Goal: Book appointment/travel/reservation

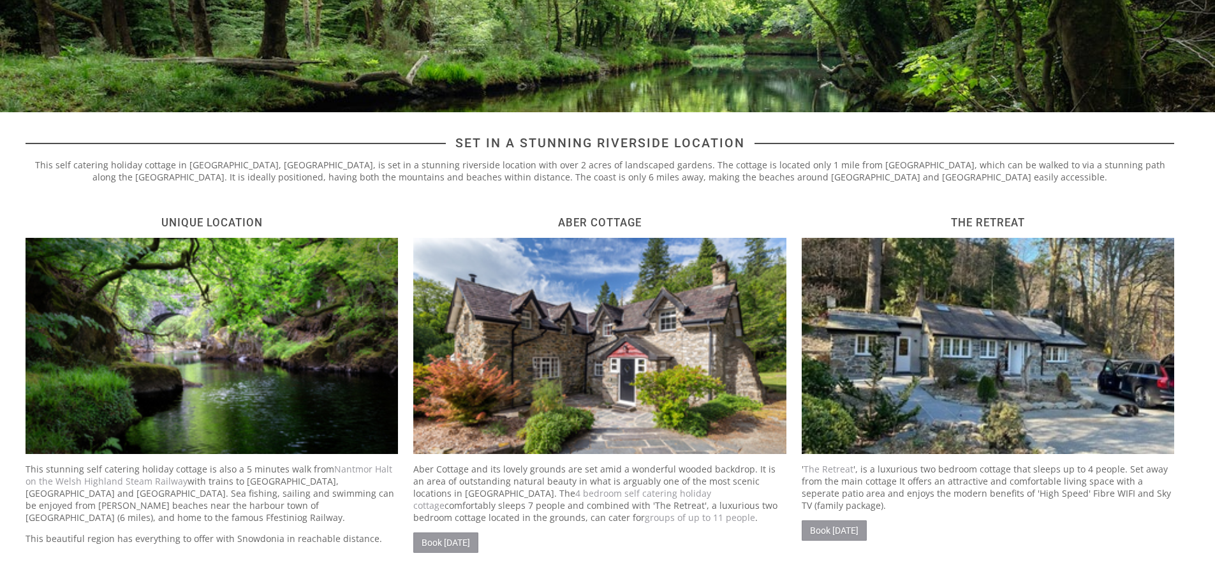
scroll to position [383, 0]
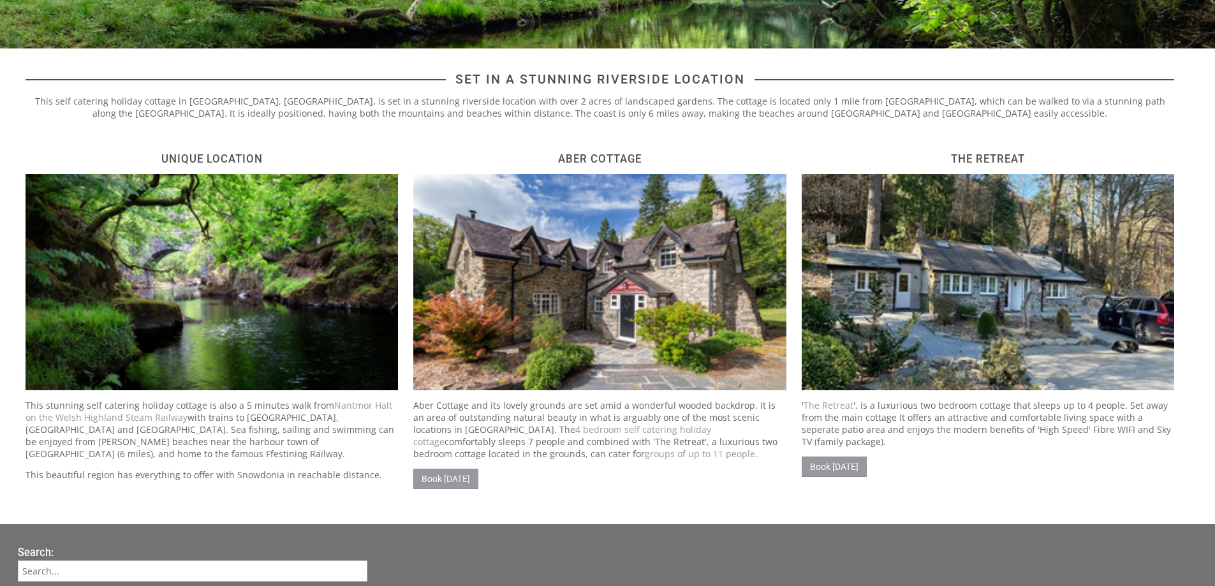
click at [954, 343] on img at bounding box center [988, 282] width 373 height 216
click at [961, 434] on p "' The Retreat ', is a luxurious two bedroom cottage that sleeps up to 4 people.…" at bounding box center [988, 423] width 373 height 48
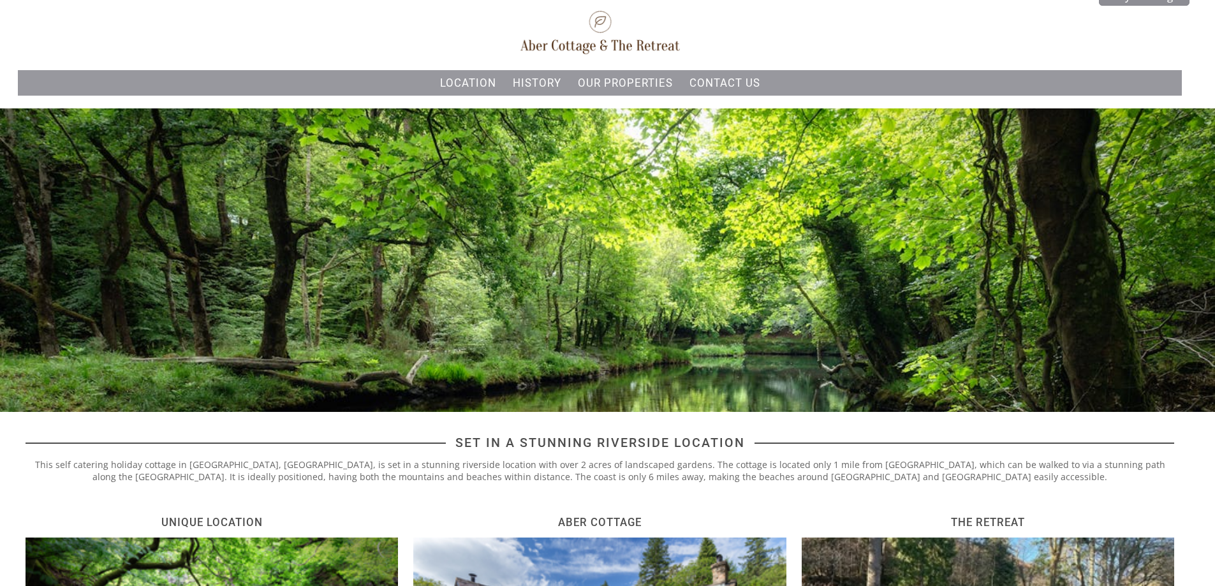
scroll to position [0, 0]
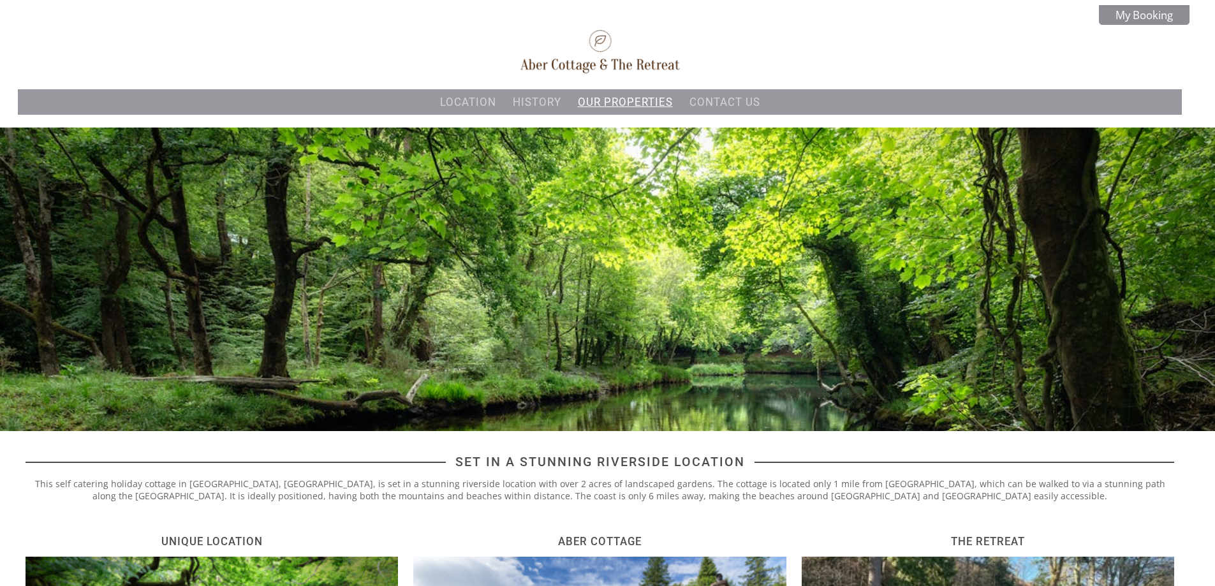
click at [640, 97] on link "Our properties" at bounding box center [625, 102] width 95 height 13
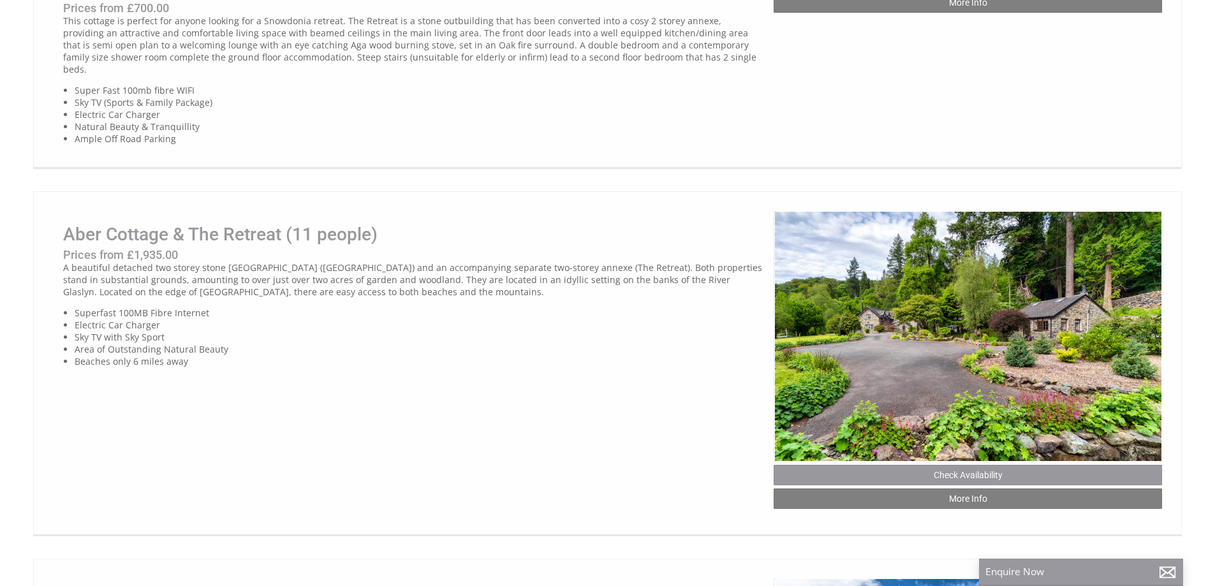
scroll to position [702, 0]
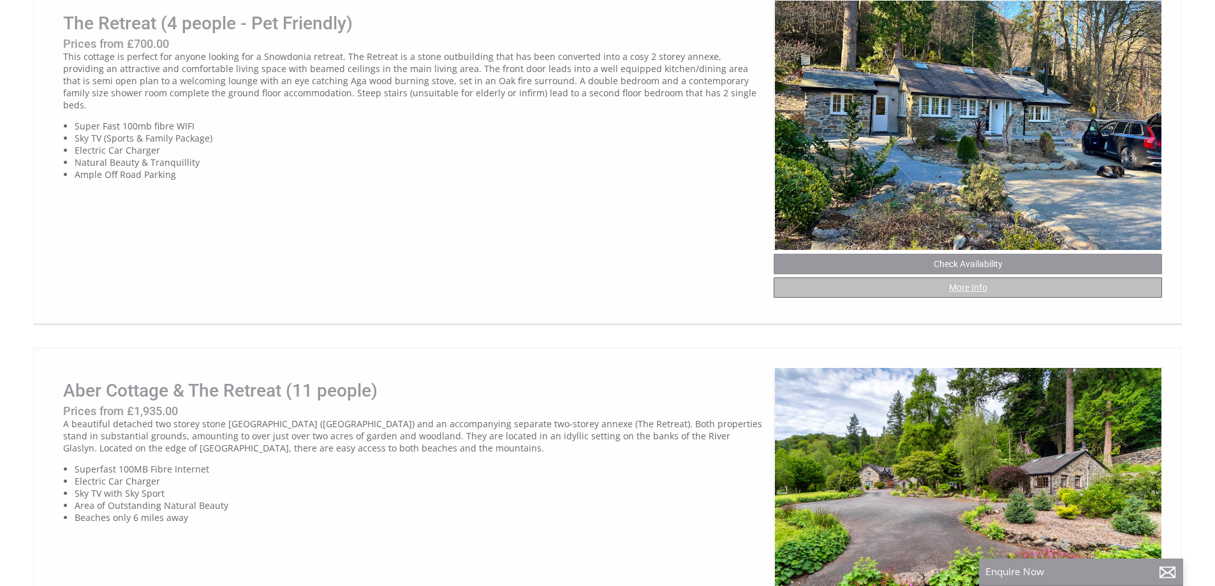
click at [971, 294] on link "More Info" at bounding box center [968, 288] width 389 height 20
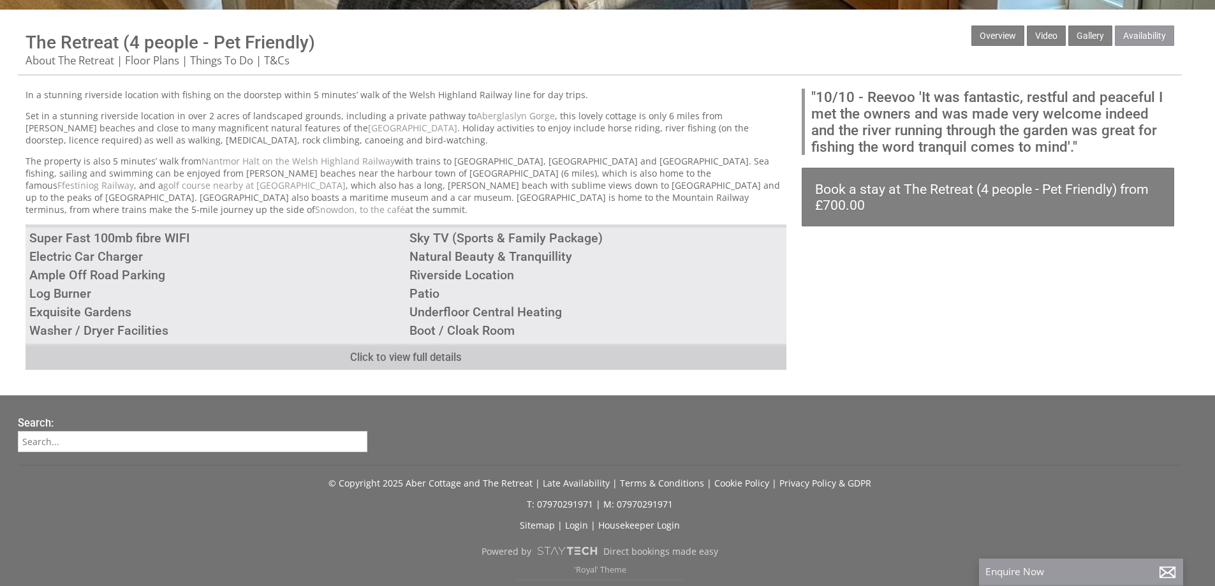
scroll to position [433, 0]
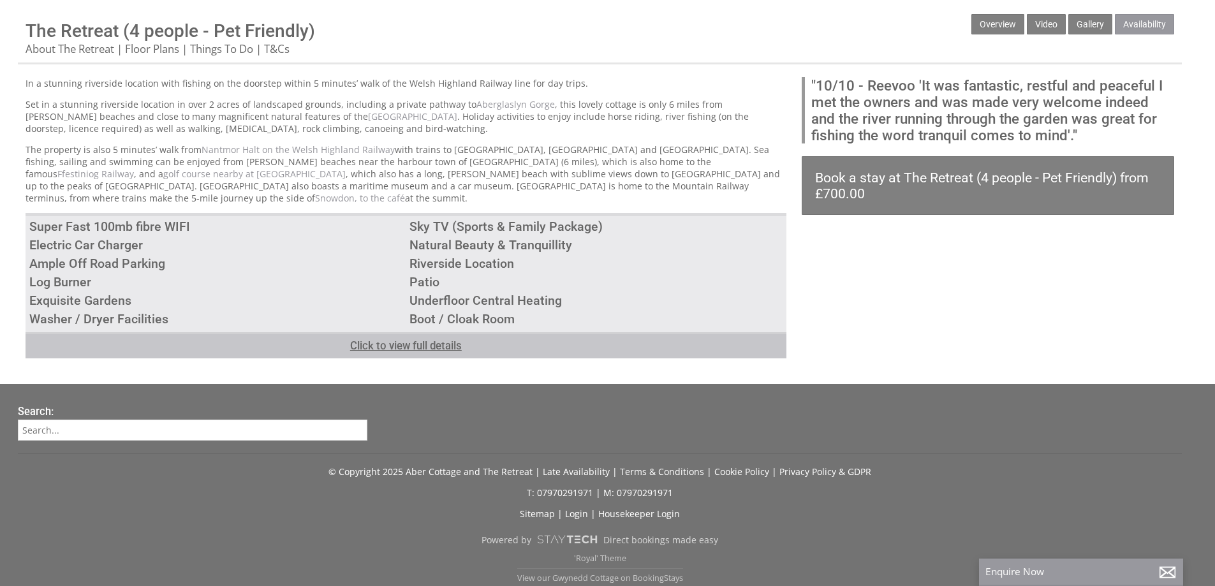
click at [436, 332] on link "Click to view full details" at bounding box center [406, 345] width 761 height 26
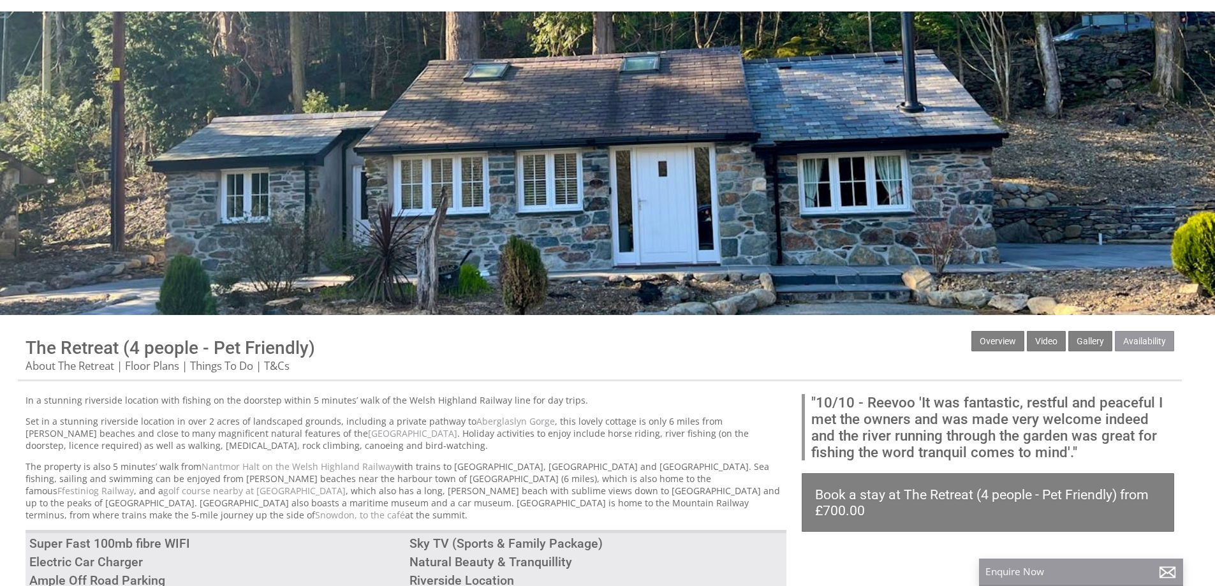
scroll to position [114, 0]
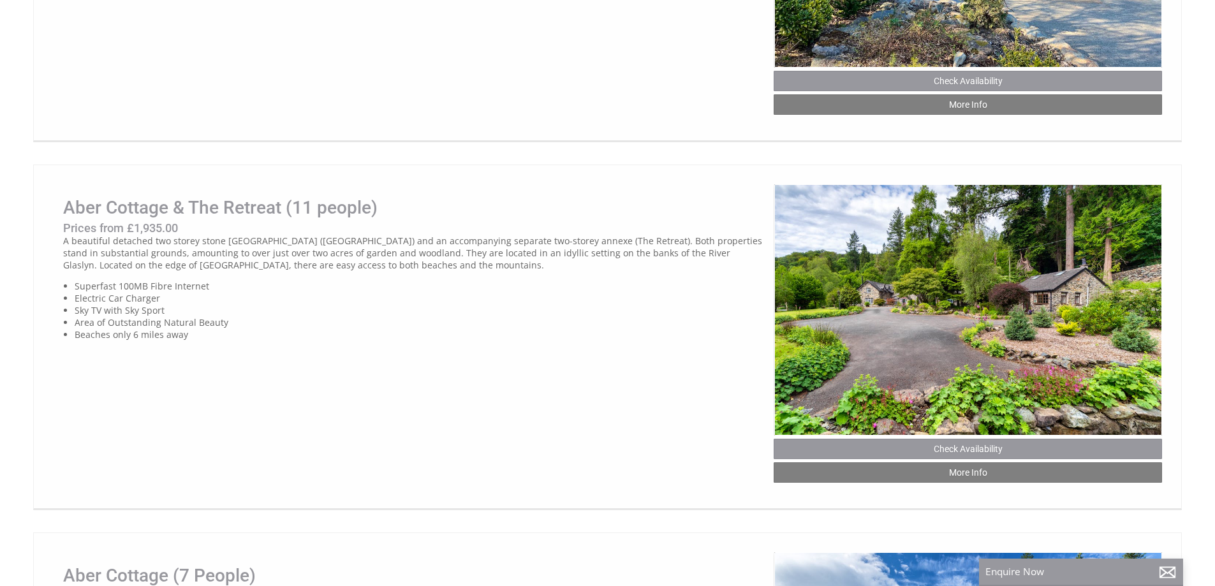
scroll to position [893, 0]
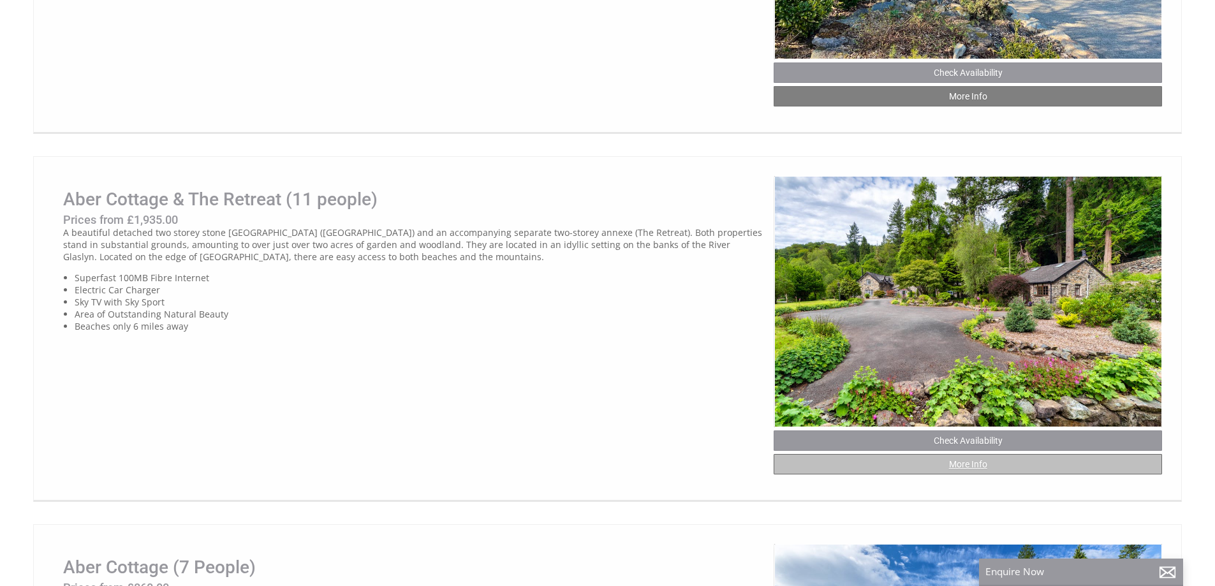
click at [983, 475] on link "More Info" at bounding box center [968, 464] width 389 height 20
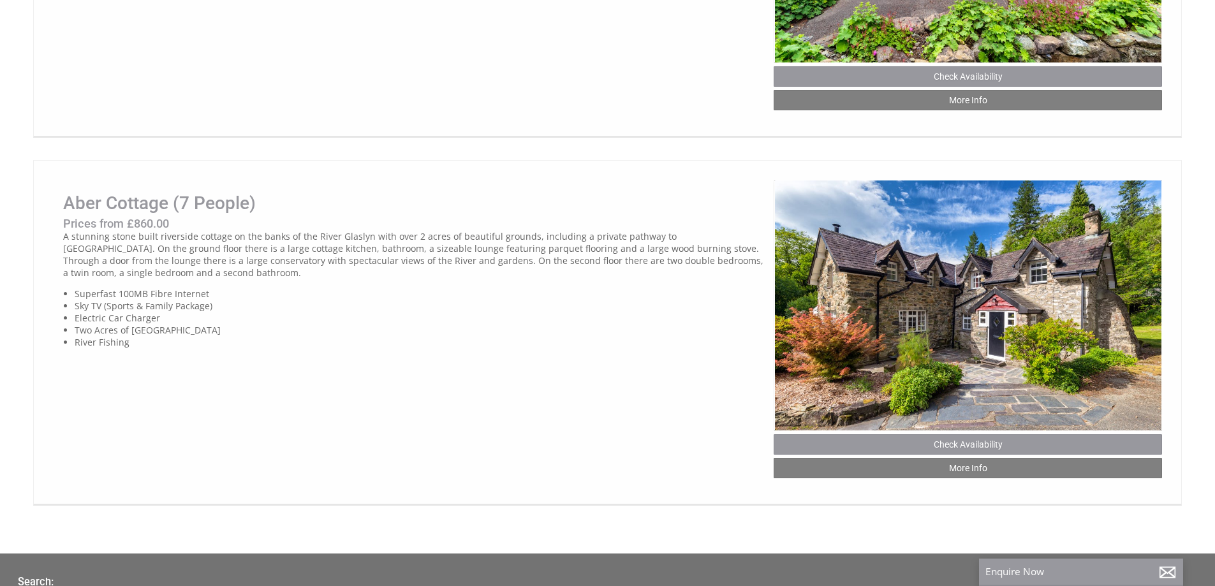
scroll to position [1276, 0]
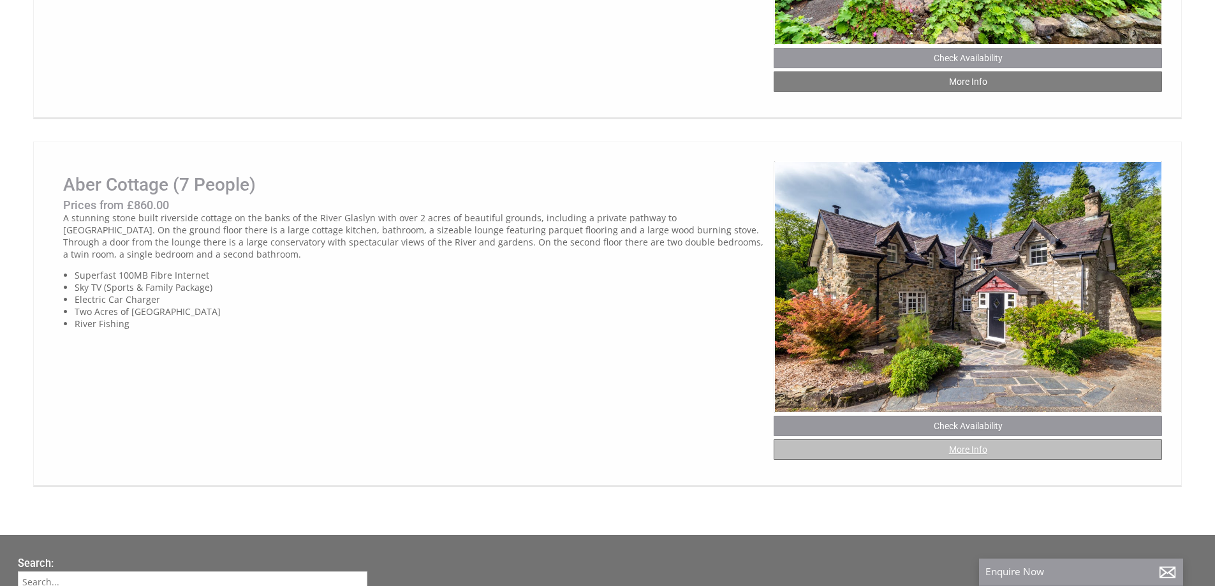
click at [978, 460] on link "More Info" at bounding box center [968, 450] width 389 height 20
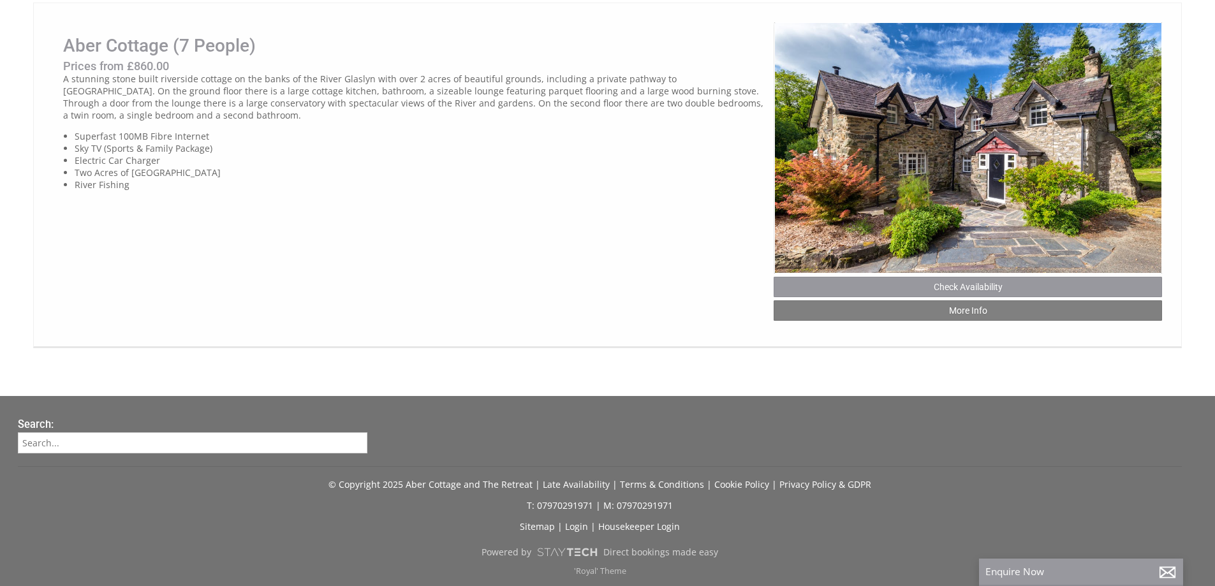
scroll to position [1449, 0]
click at [959, 284] on link "Check Availability" at bounding box center [968, 287] width 389 height 20
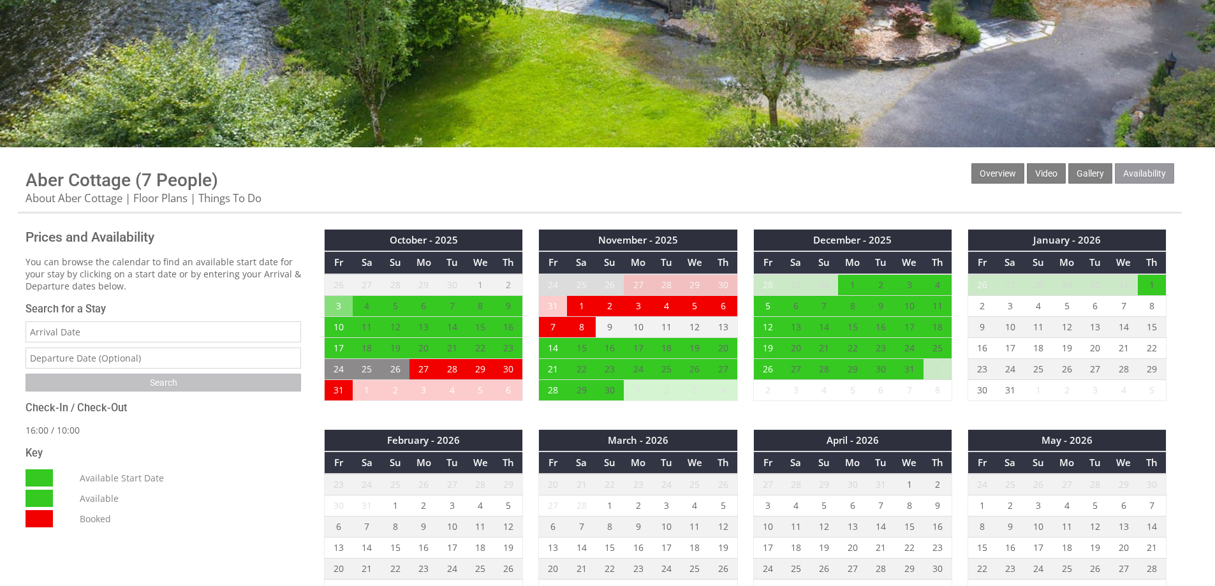
scroll to position [319, 0]
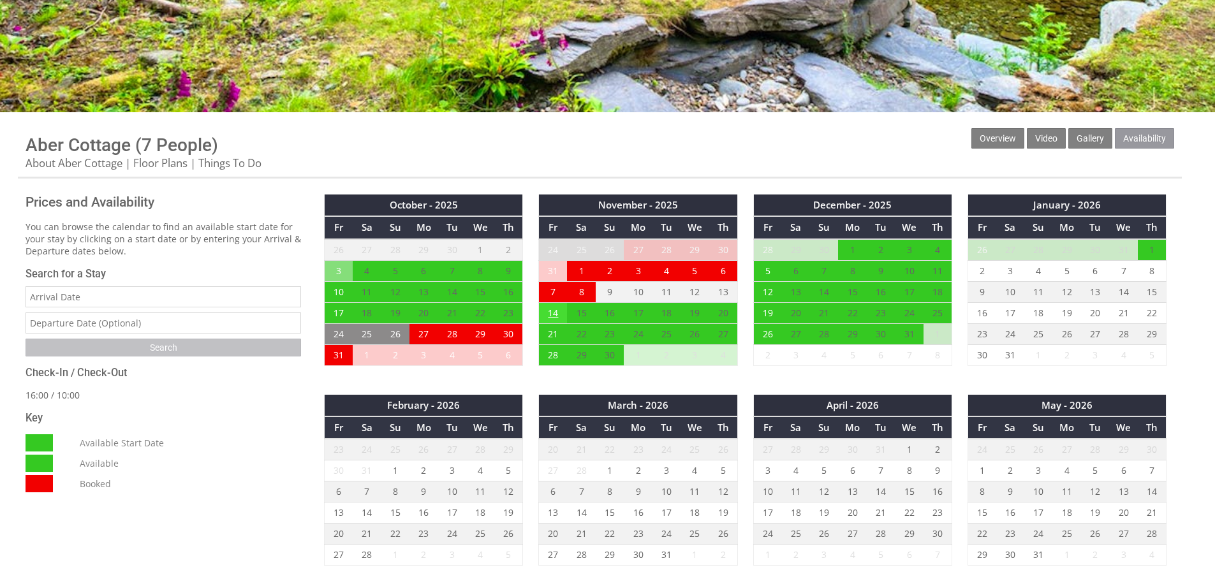
click at [551, 312] on td "14" at bounding box center [553, 312] width 28 height 21
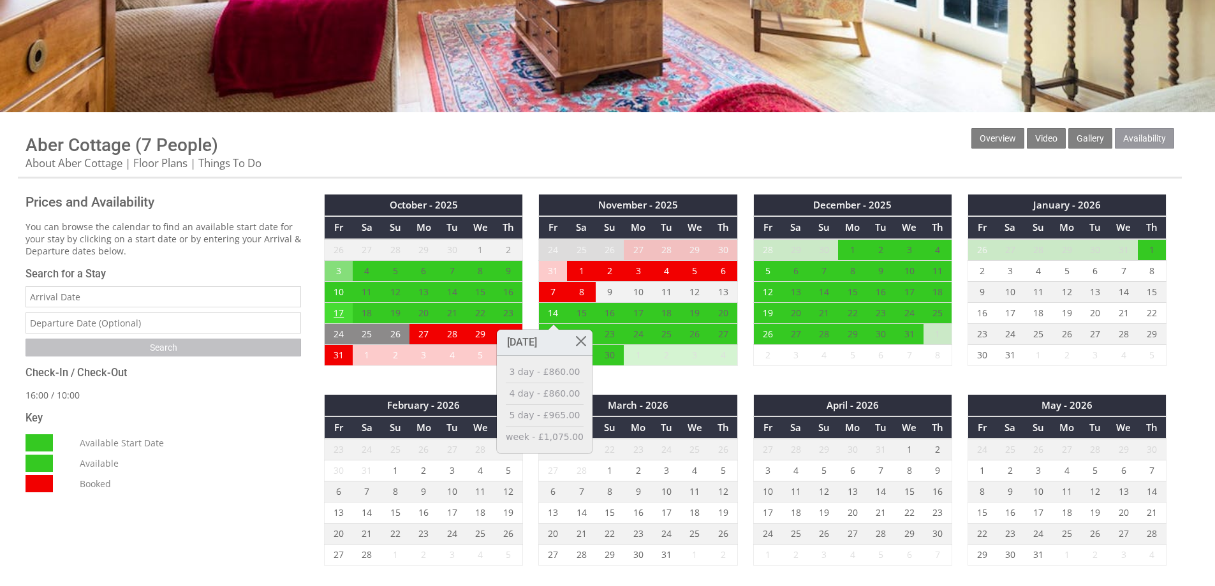
click at [343, 311] on td "17" at bounding box center [339, 312] width 28 height 21
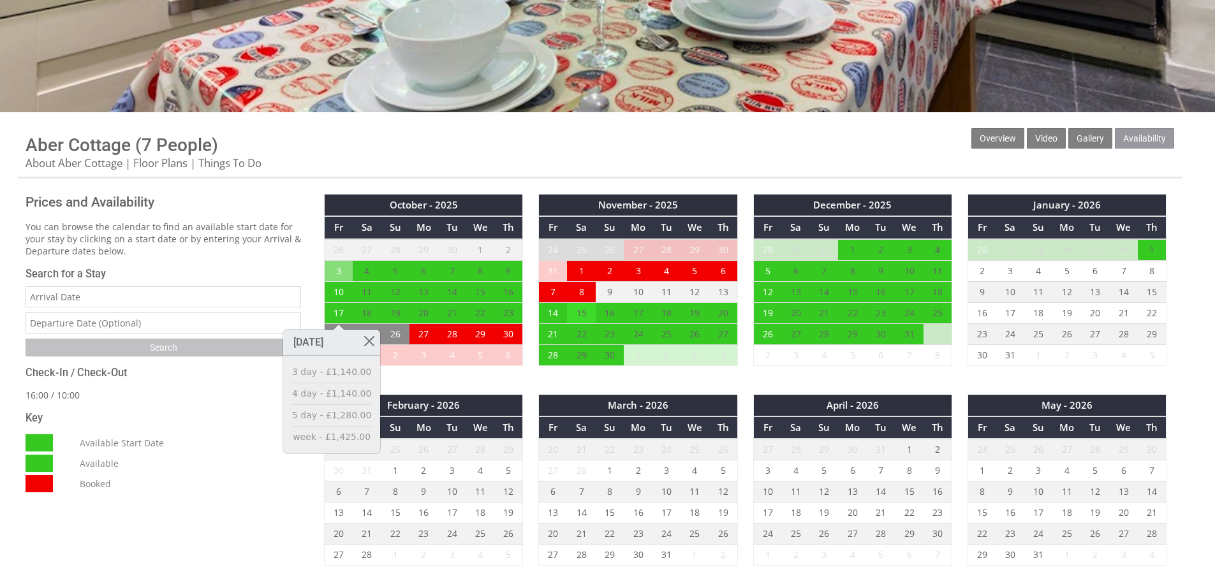
click at [583, 314] on td "15" at bounding box center [581, 312] width 28 height 21
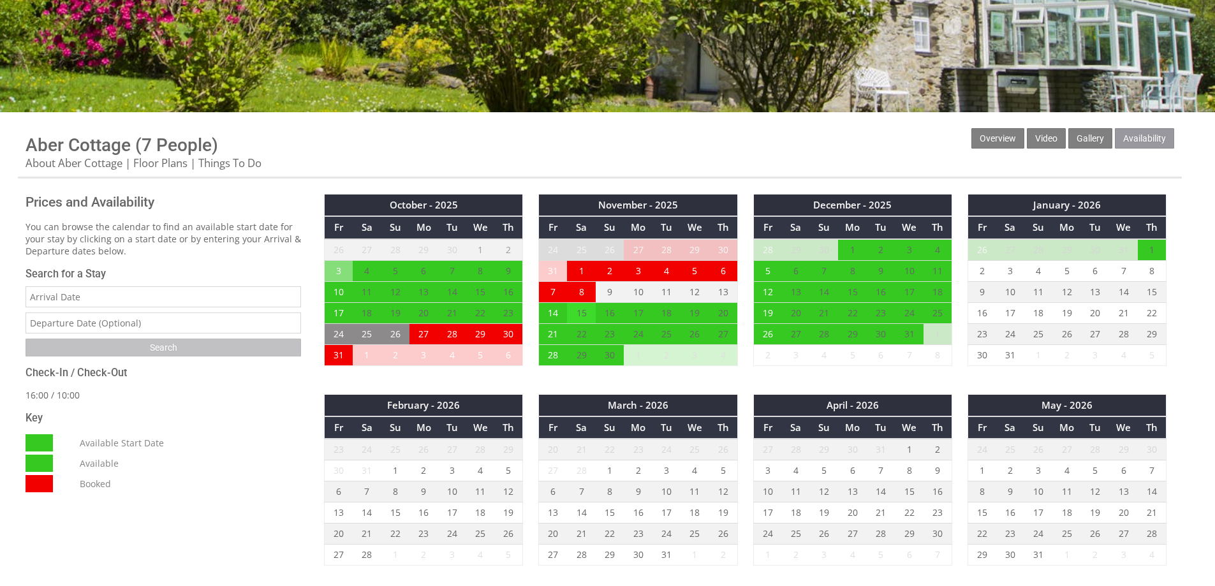
click at [581, 315] on td "15" at bounding box center [581, 312] width 28 height 21
click at [559, 316] on td "14" at bounding box center [553, 312] width 28 height 21
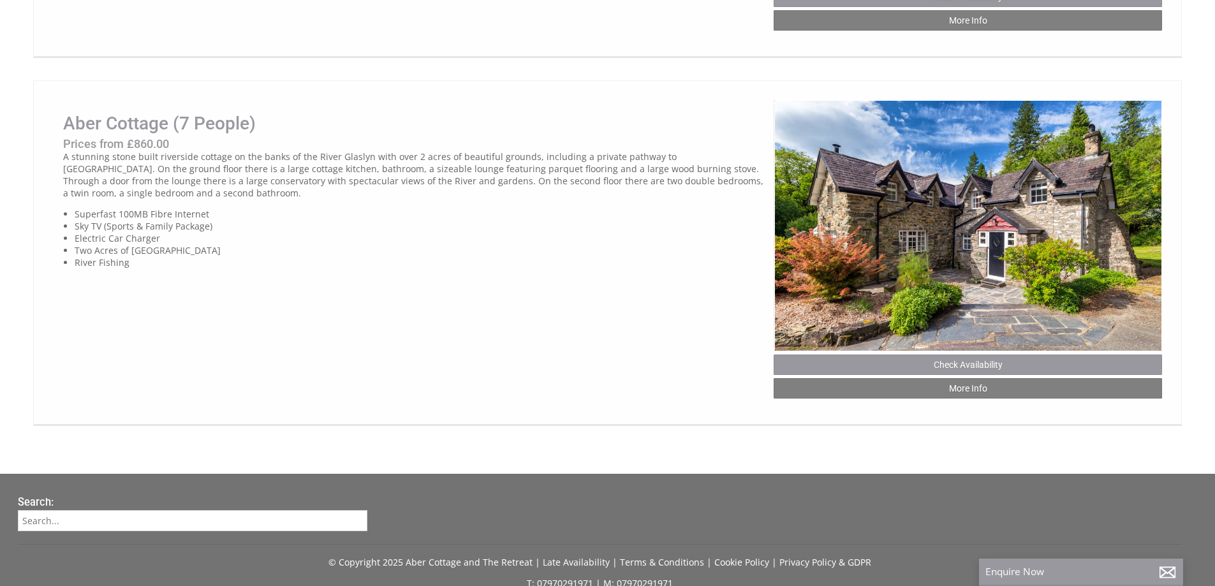
scroll to position [1321, 0]
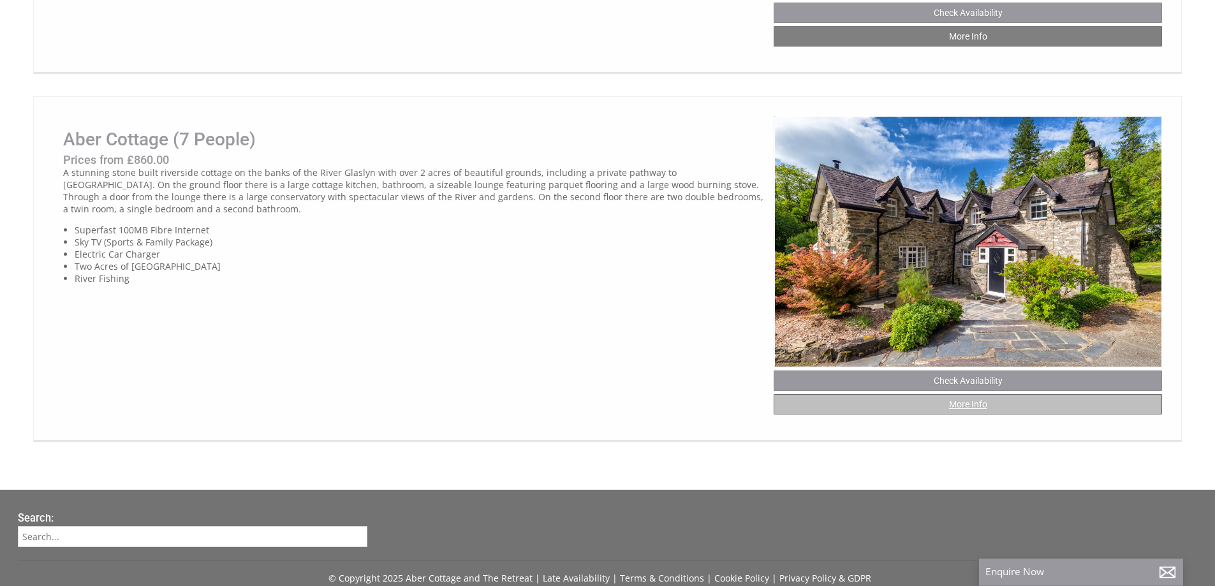
click at [969, 415] on link "More Info" at bounding box center [968, 404] width 389 height 20
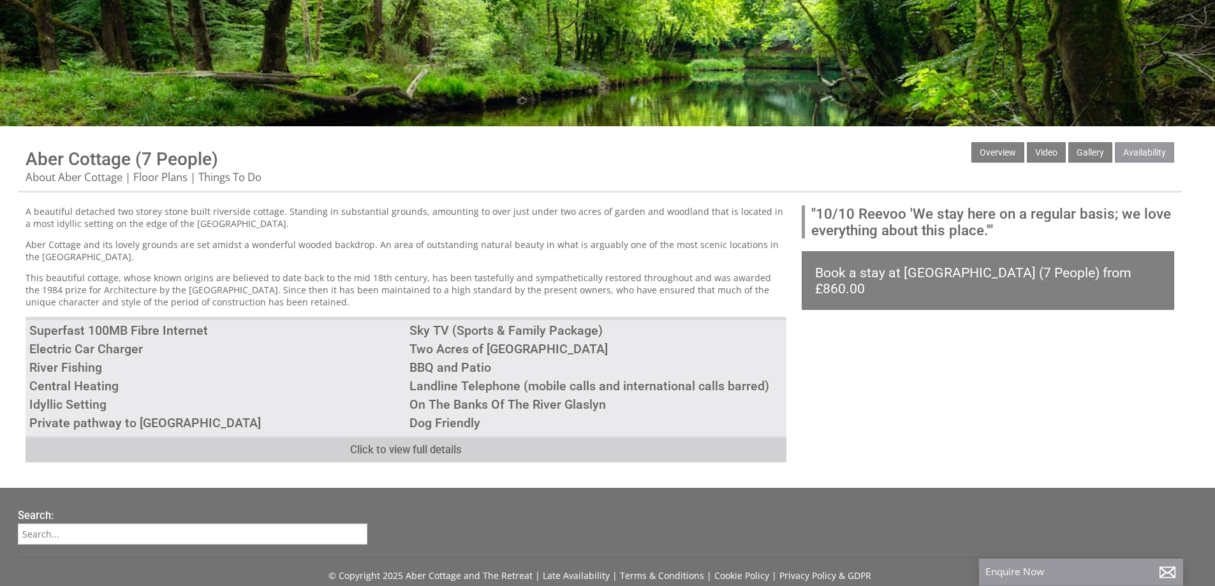
scroll to position [319, 0]
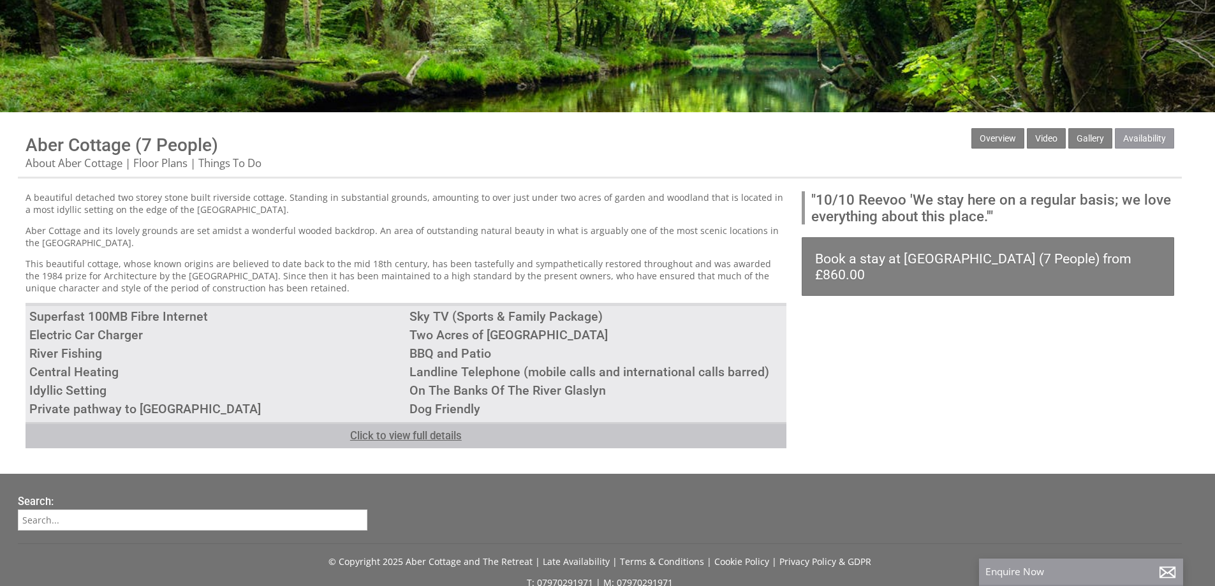
click at [435, 442] on link "Click to view full details" at bounding box center [406, 435] width 761 height 26
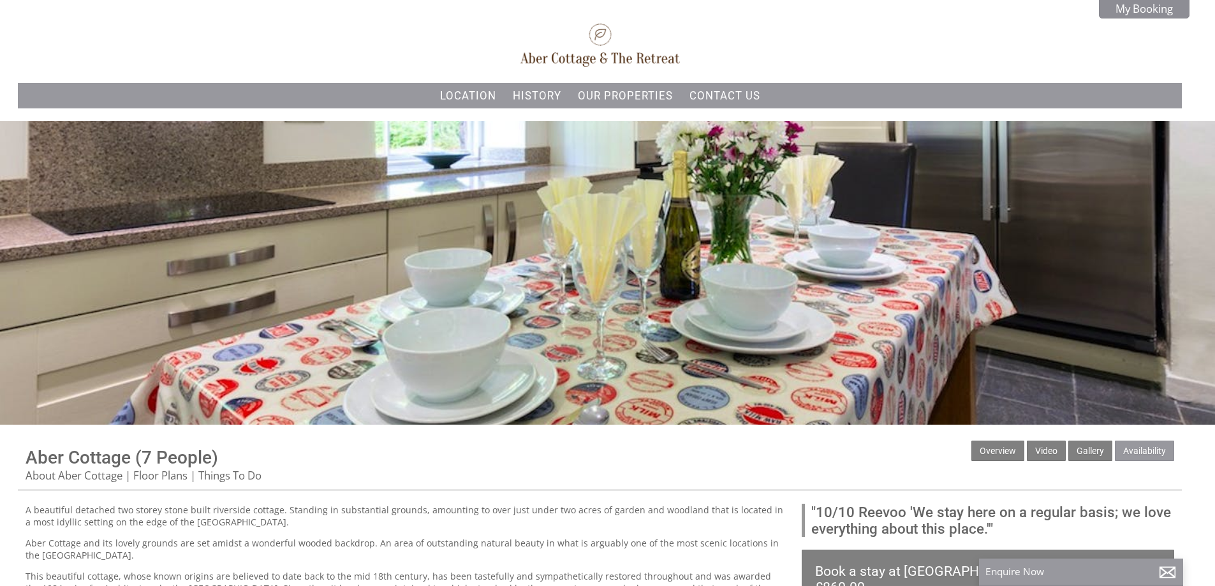
scroll to position [0, 0]
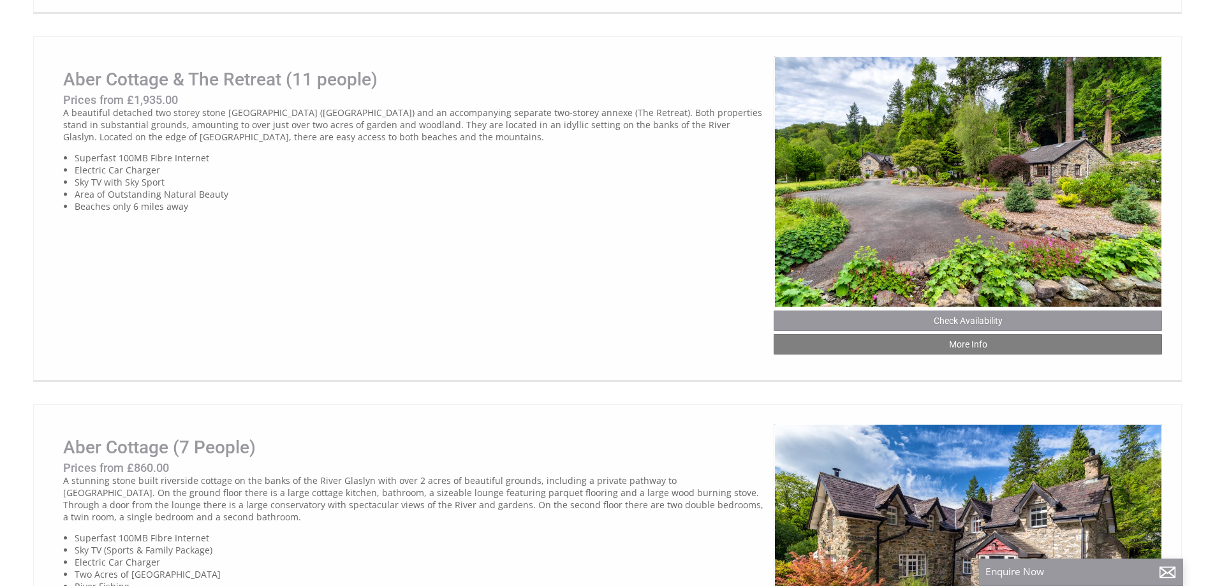
scroll to position [1002, 0]
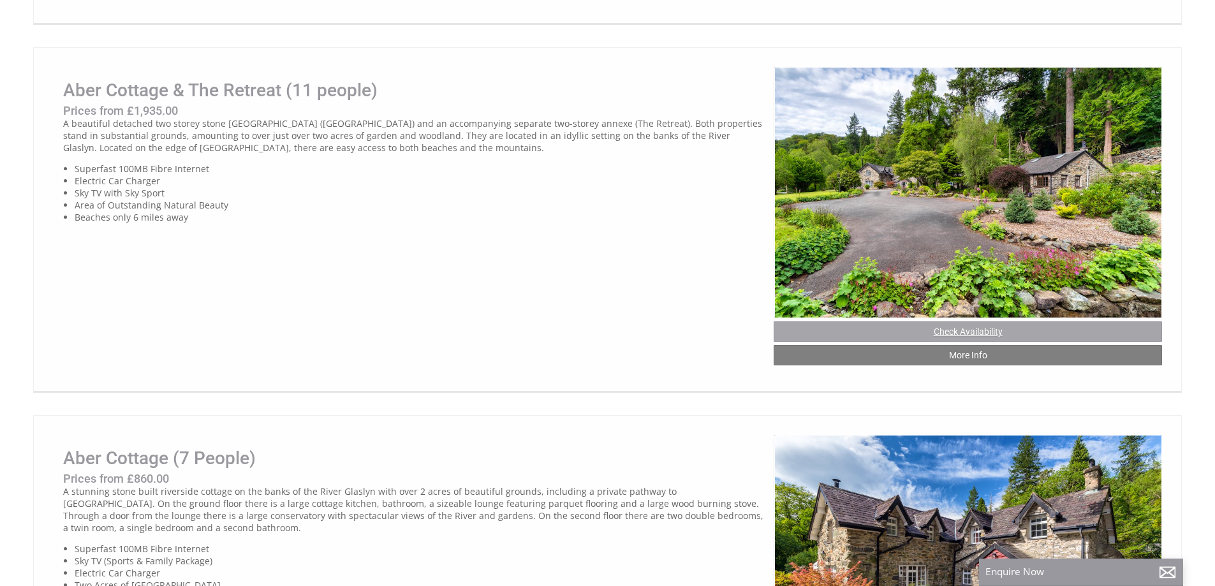
click at [977, 342] on link "Check Availability" at bounding box center [968, 332] width 389 height 20
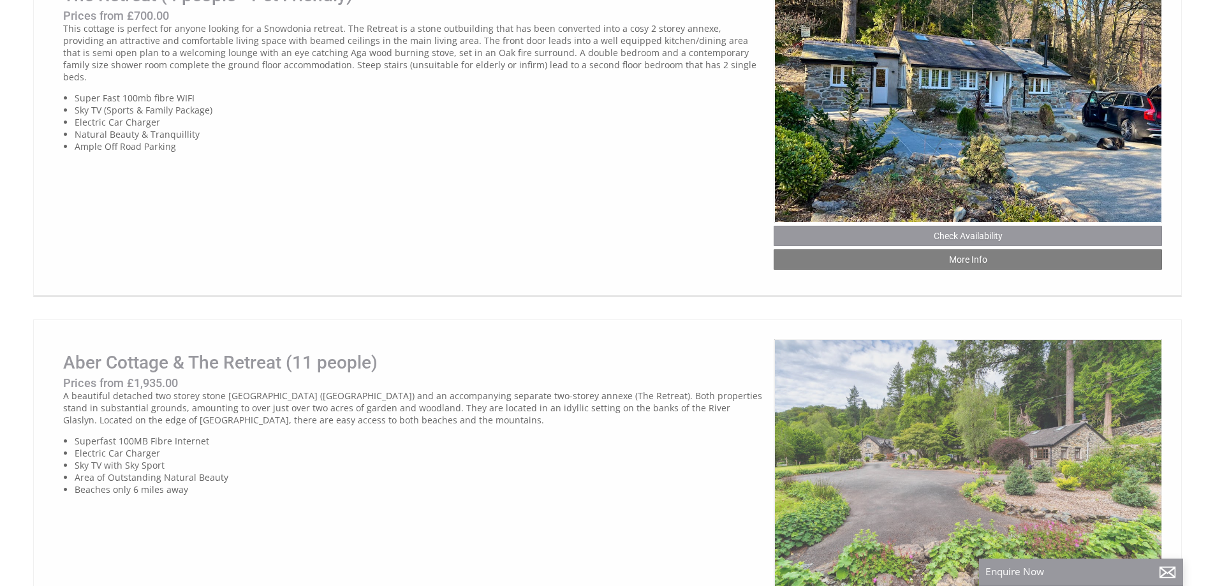
scroll to position [683, 0]
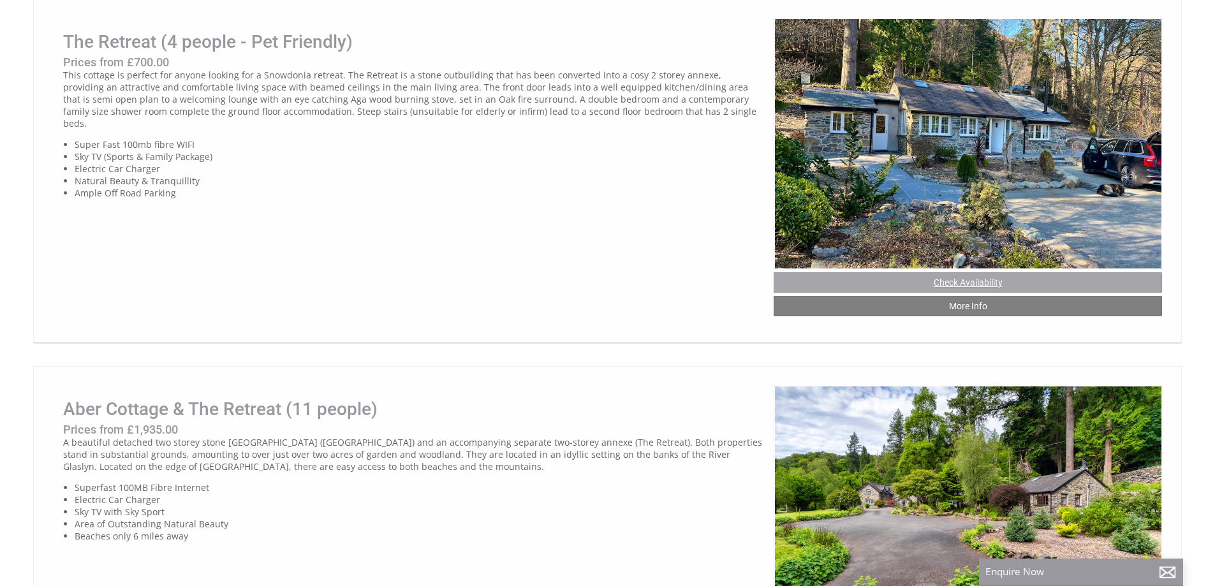
click at [972, 290] on link "Check Availability" at bounding box center [968, 282] width 389 height 20
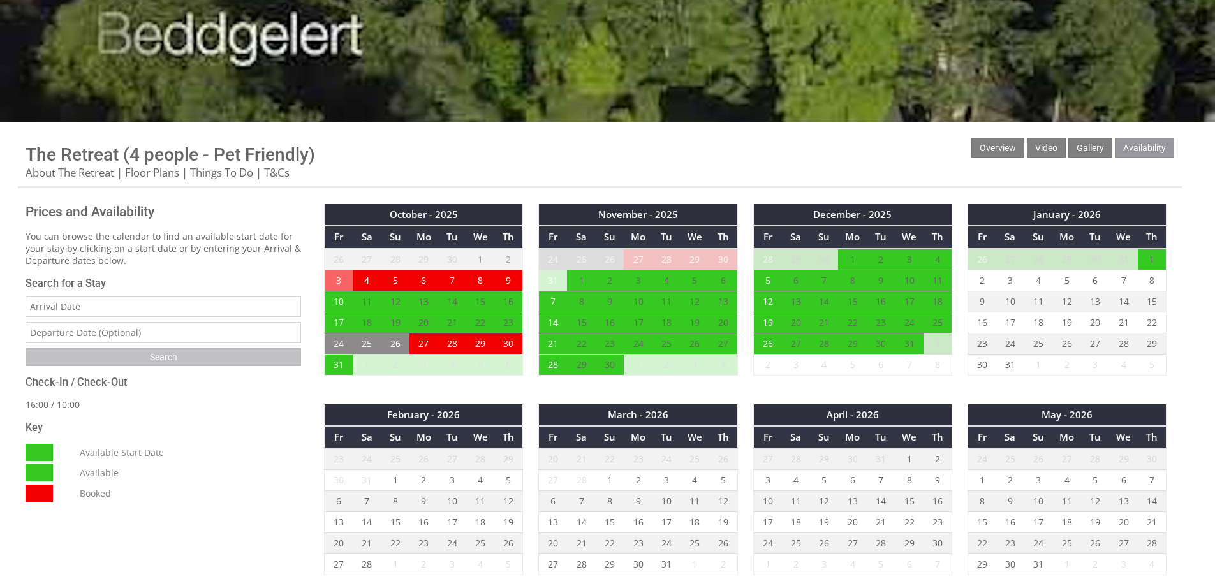
scroll to position [319, 0]
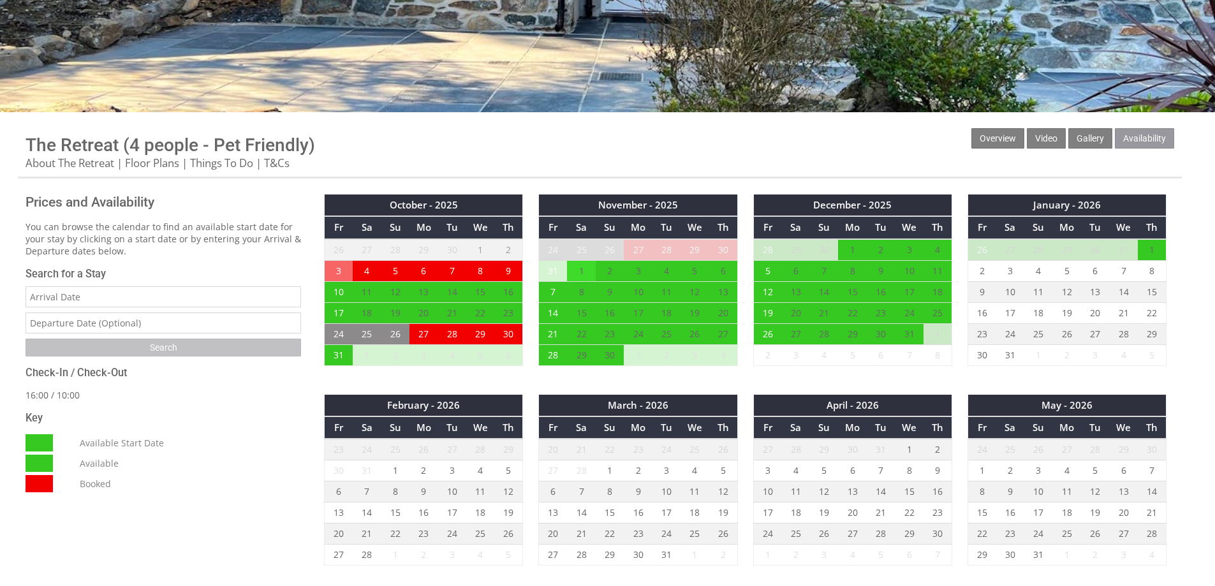
click at [584, 274] on td "1" at bounding box center [581, 270] width 28 height 21
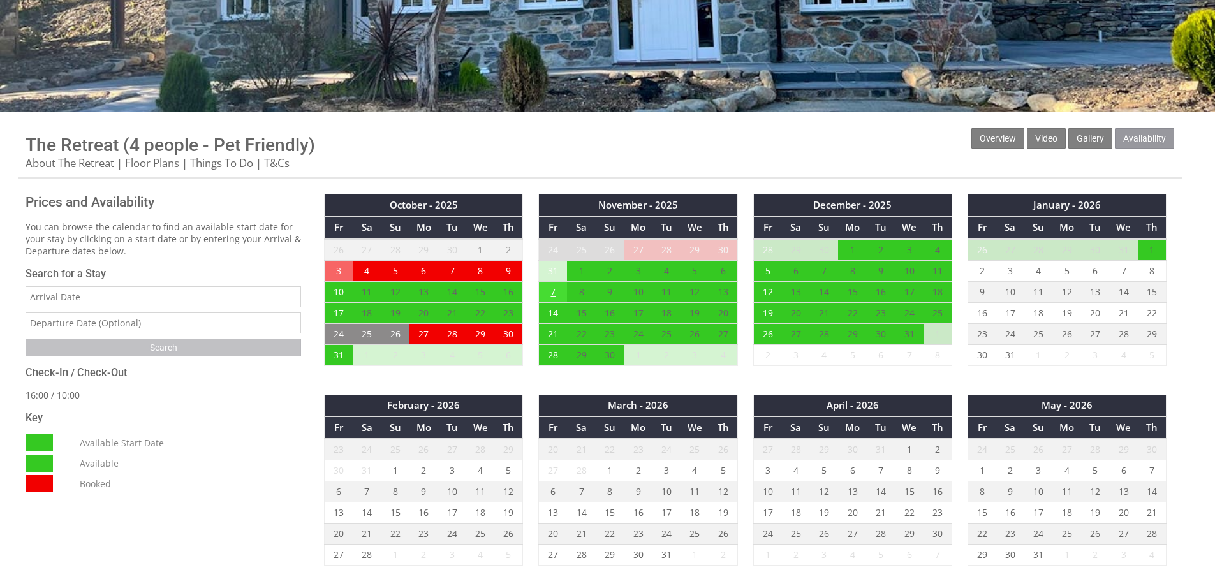
click at [555, 293] on td "7" at bounding box center [553, 291] width 28 height 21
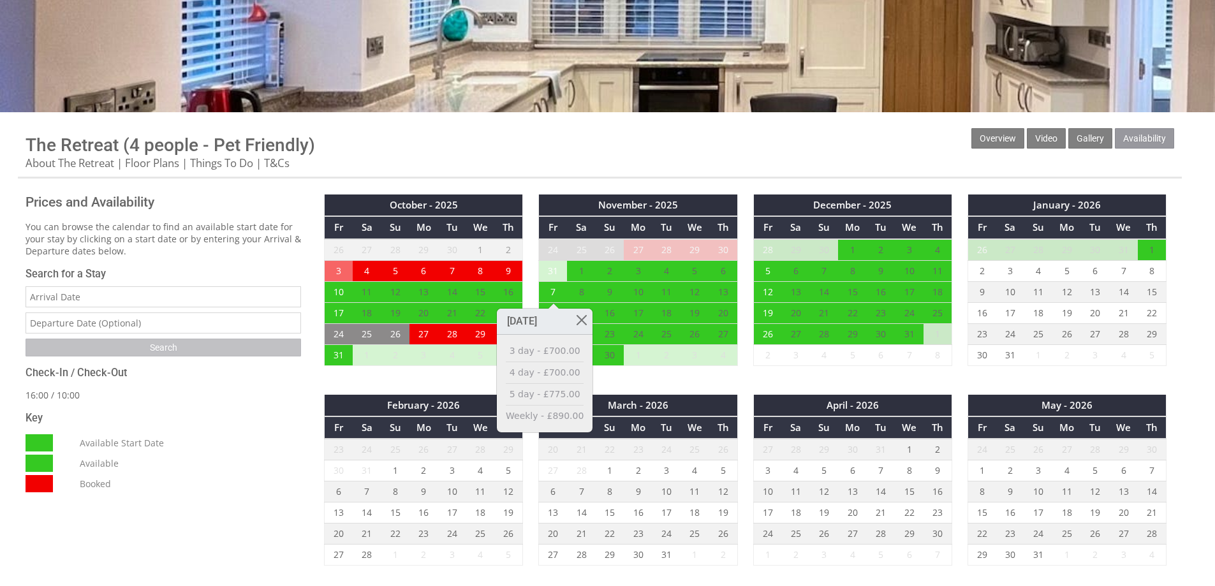
click at [250, 401] on p "16:00 / 10:00" at bounding box center [164, 395] width 276 height 12
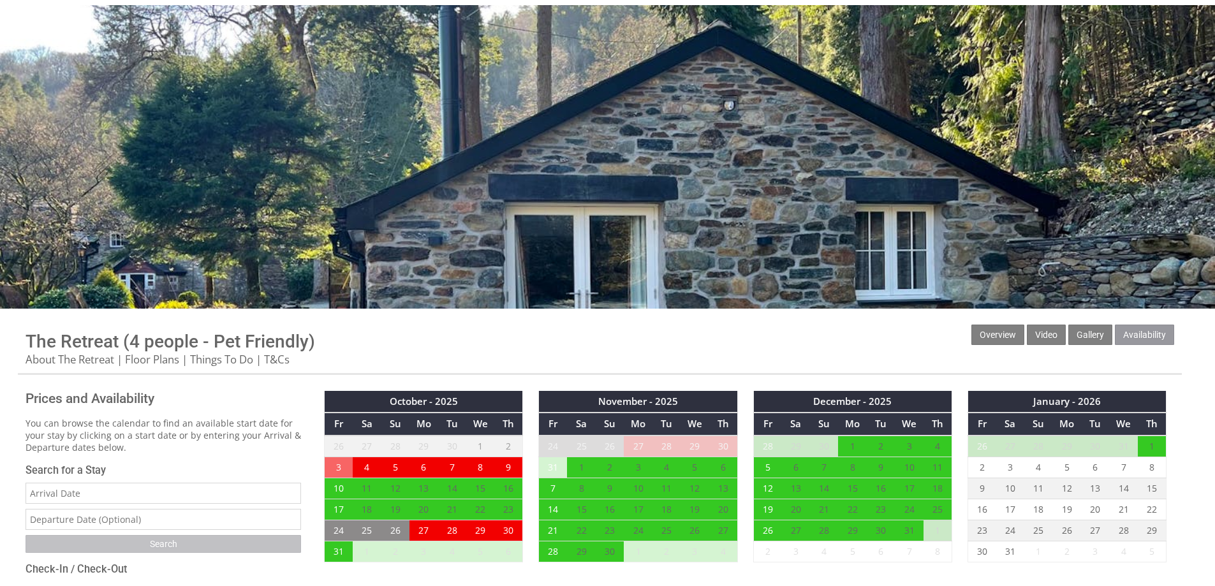
scroll to position [0, 0]
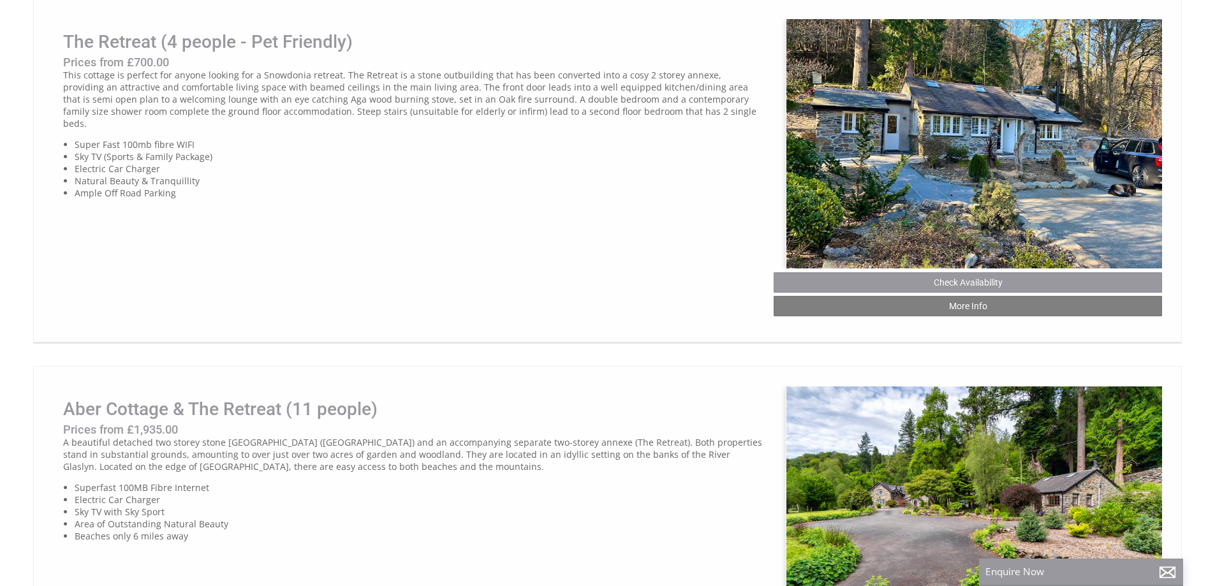
scroll to position [0, 11]
